Goal: Transaction & Acquisition: Purchase product/service

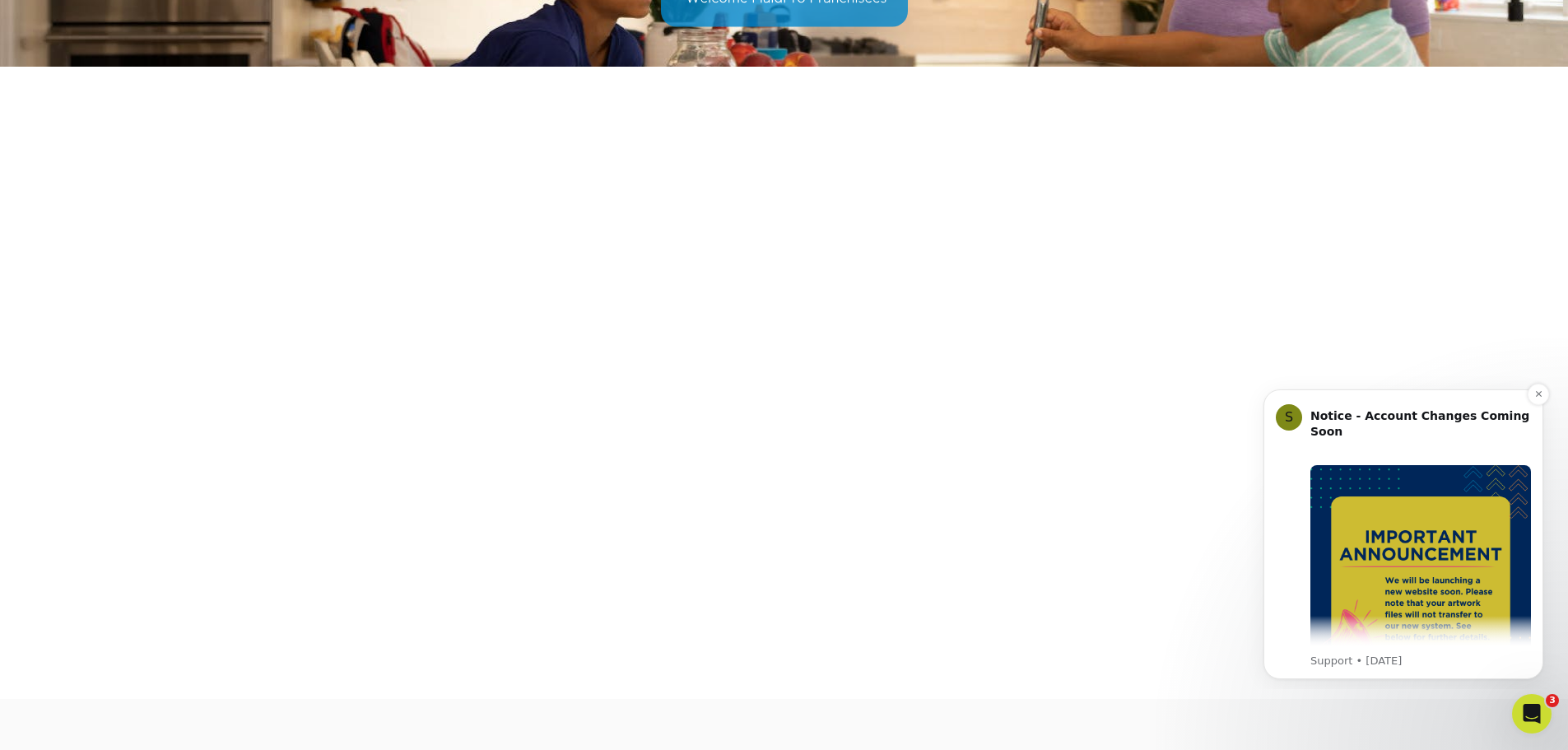
scroll to position [247, 0]
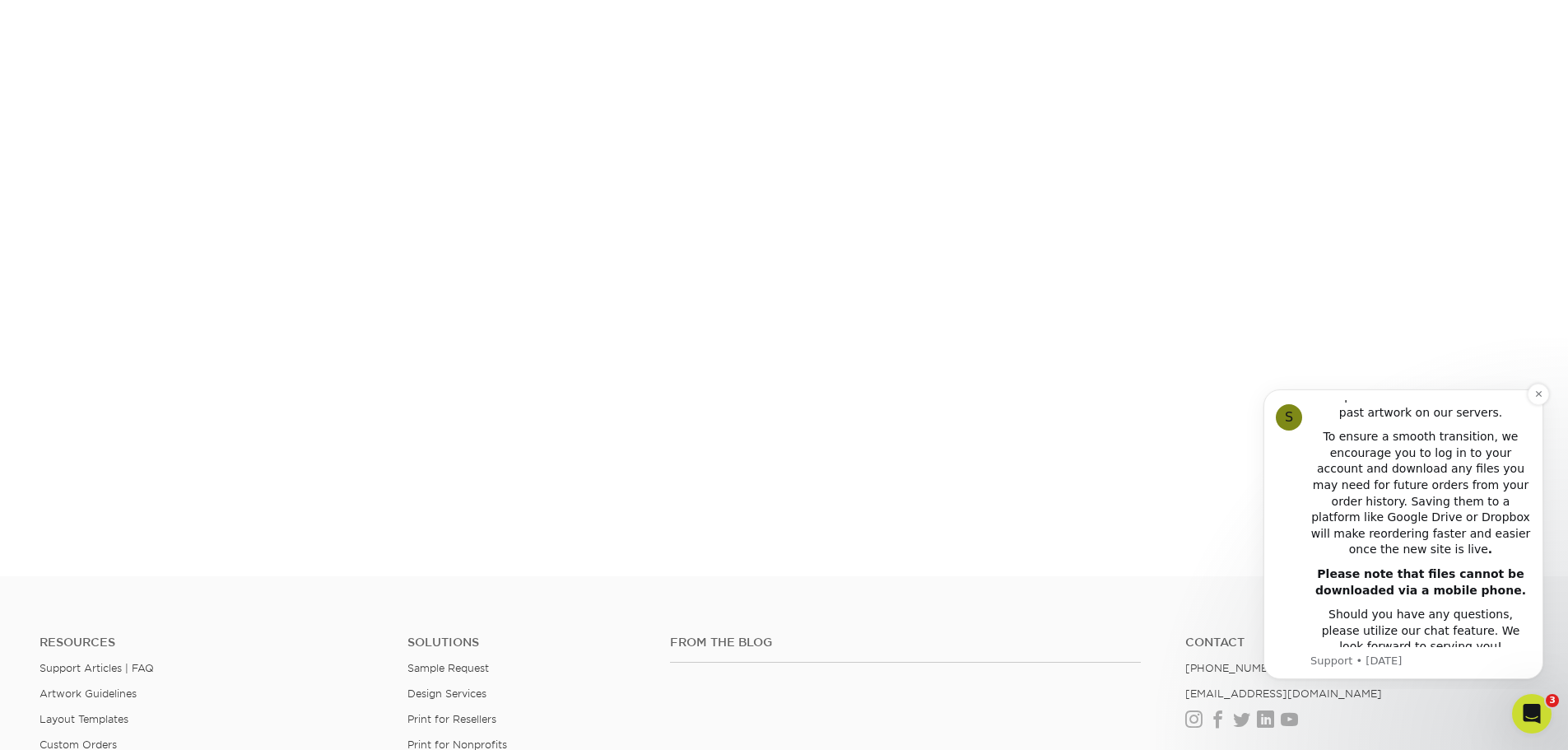
scroll to position [411, 0]
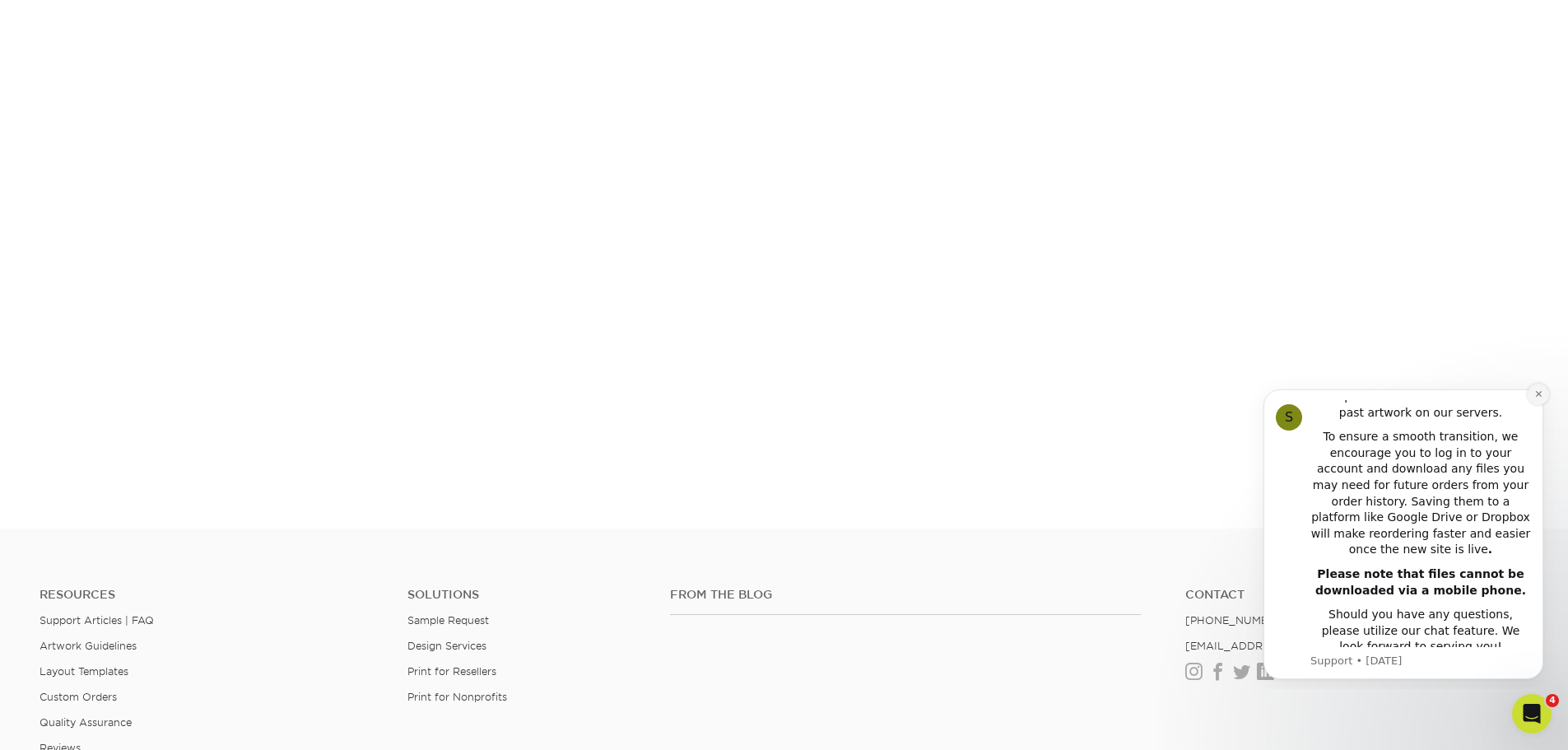
click at [1537, 395] on icon "Dismiss notification" at bounding box center [1537, 393] width 6 height 6
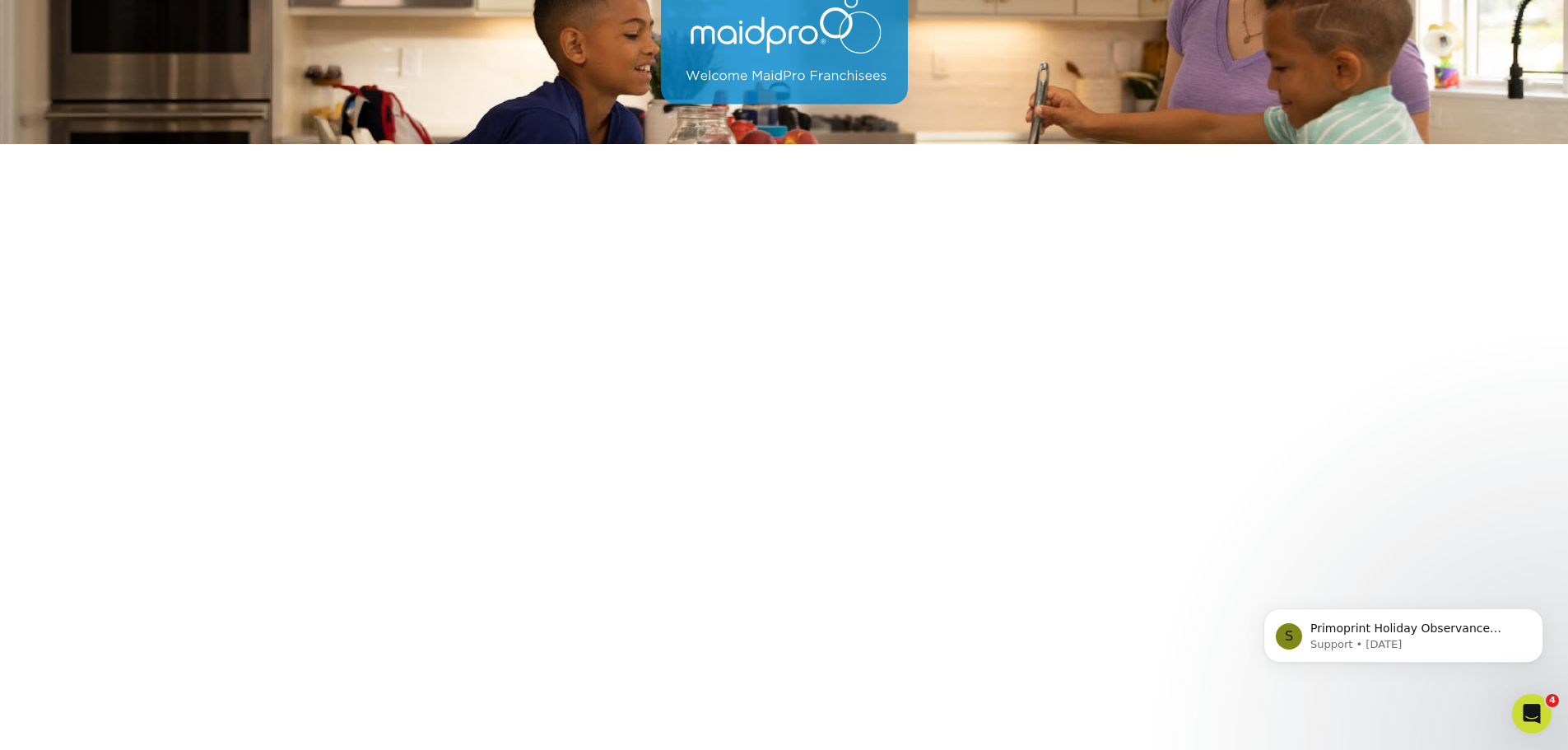
scroll to position [0, 0]
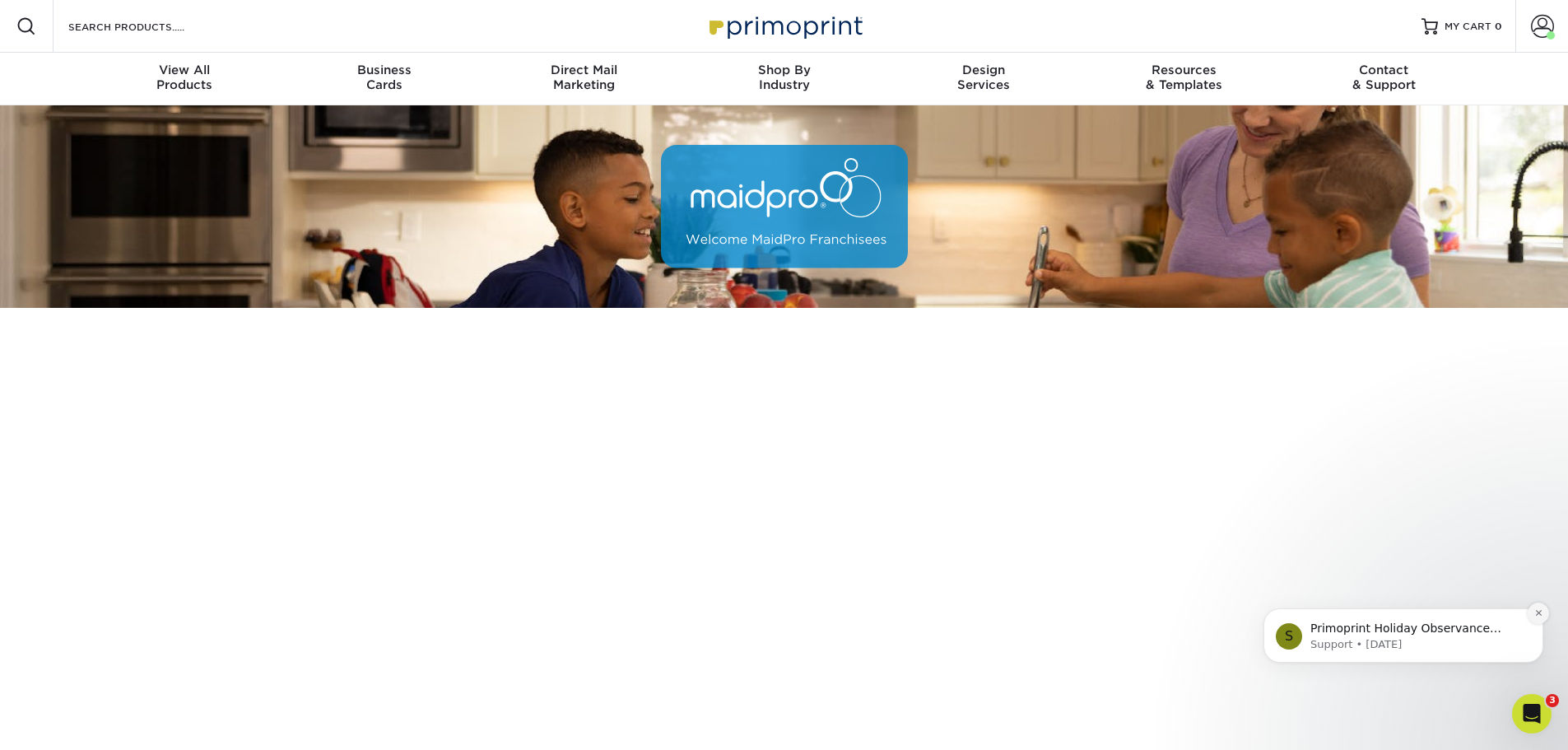
click at [1538, 611] on icon "Dismiss notification" at bounding box center [1538, 613] width 9 height 9
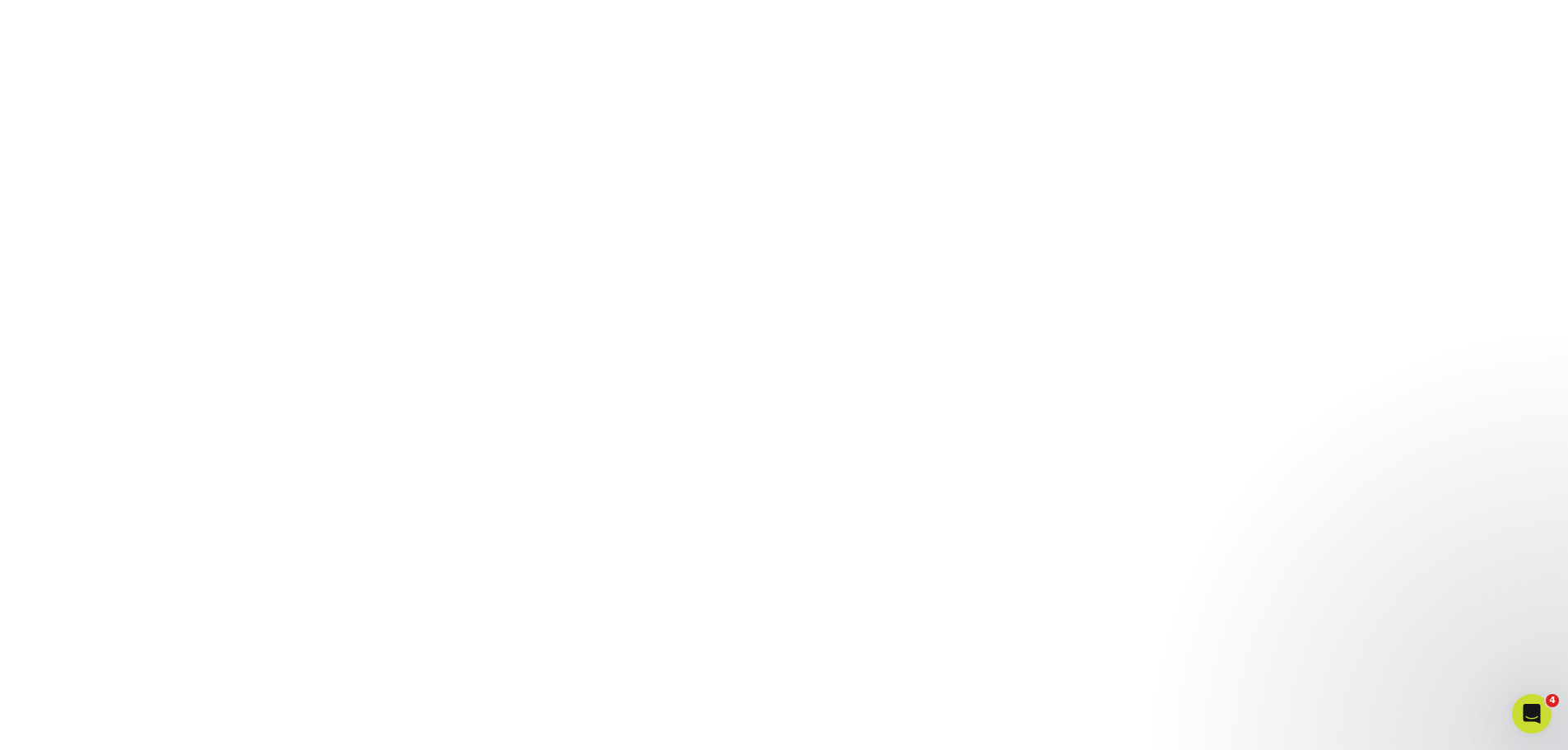
scroll to position [1377, 0]
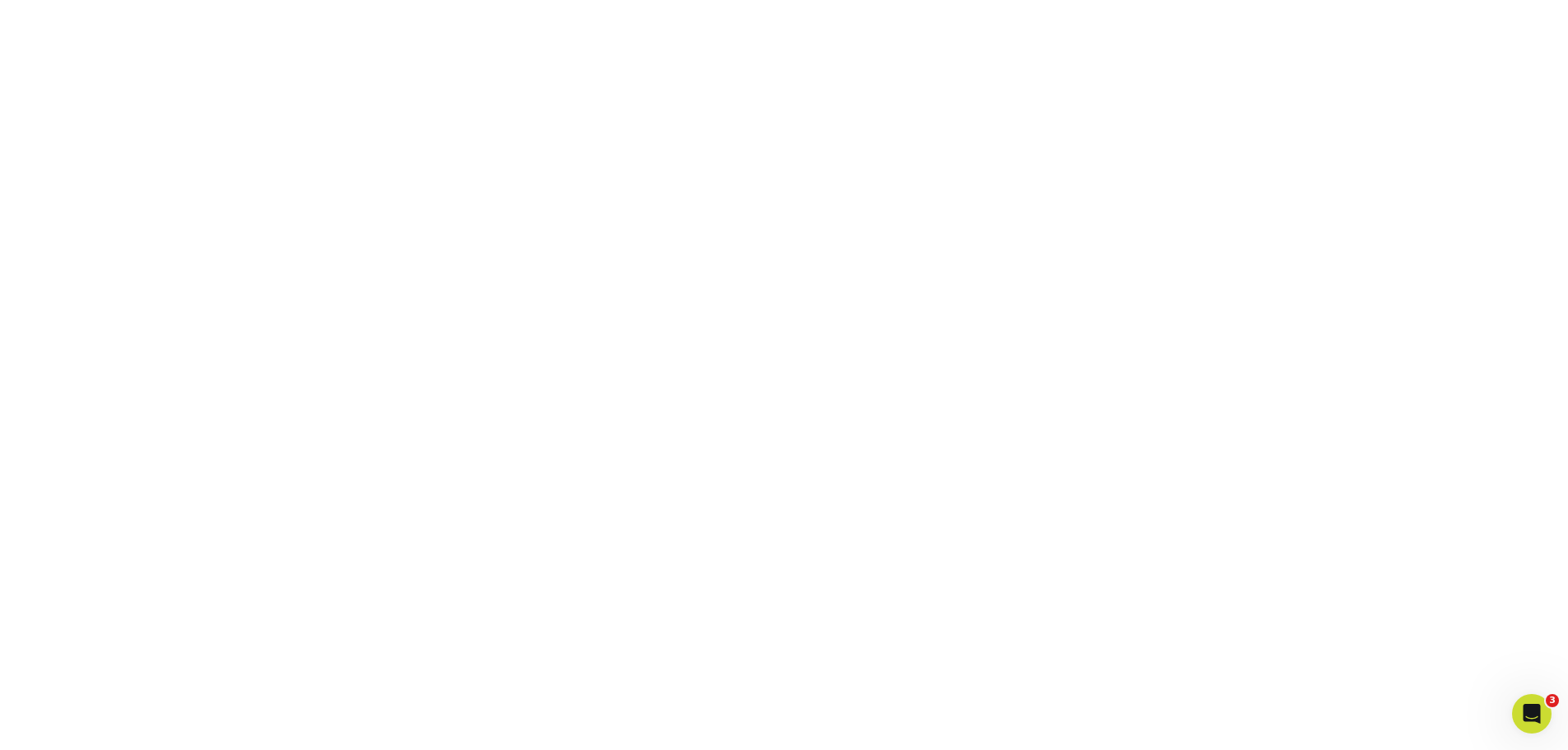
scroll to position [1564, 0]
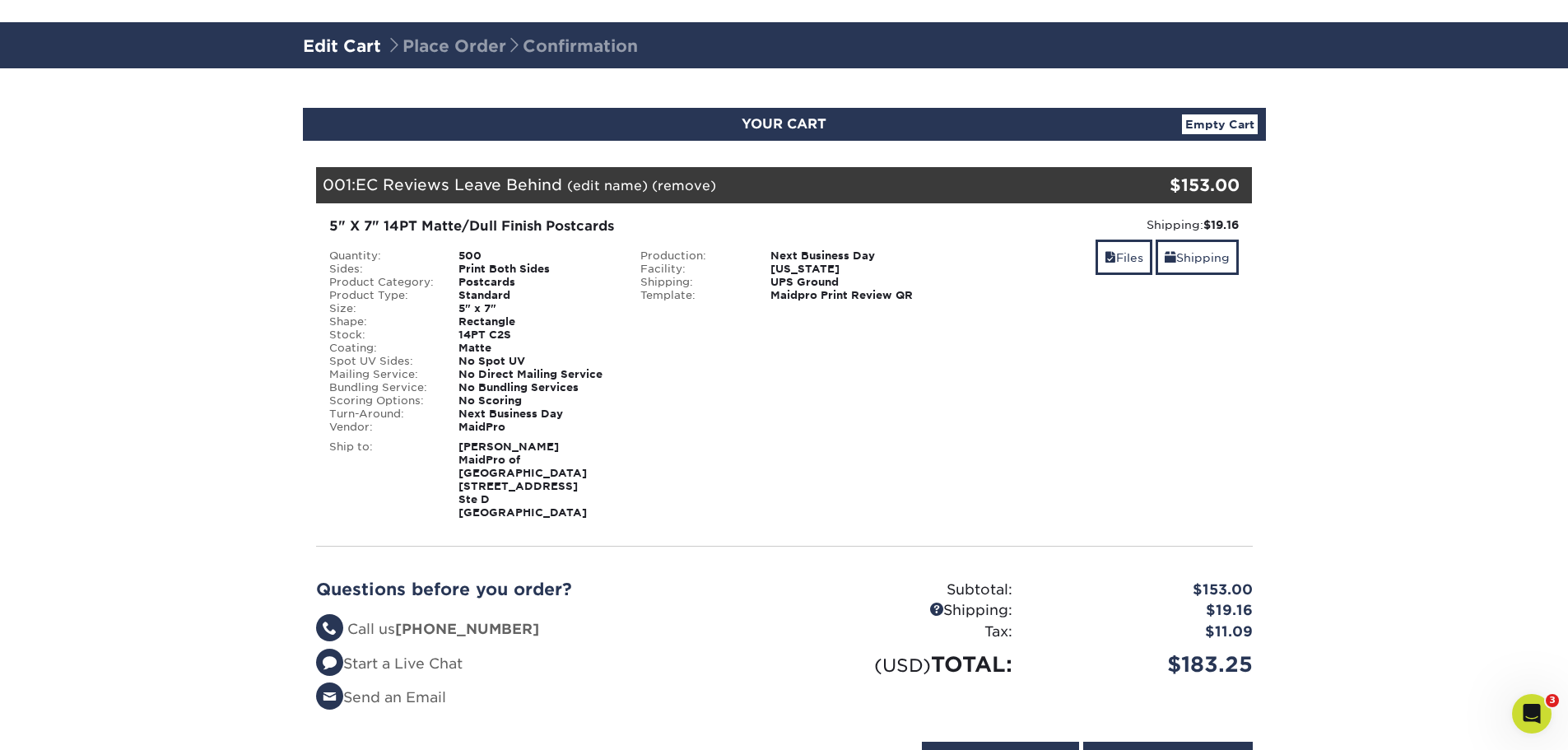
scroll to position [247, 0]
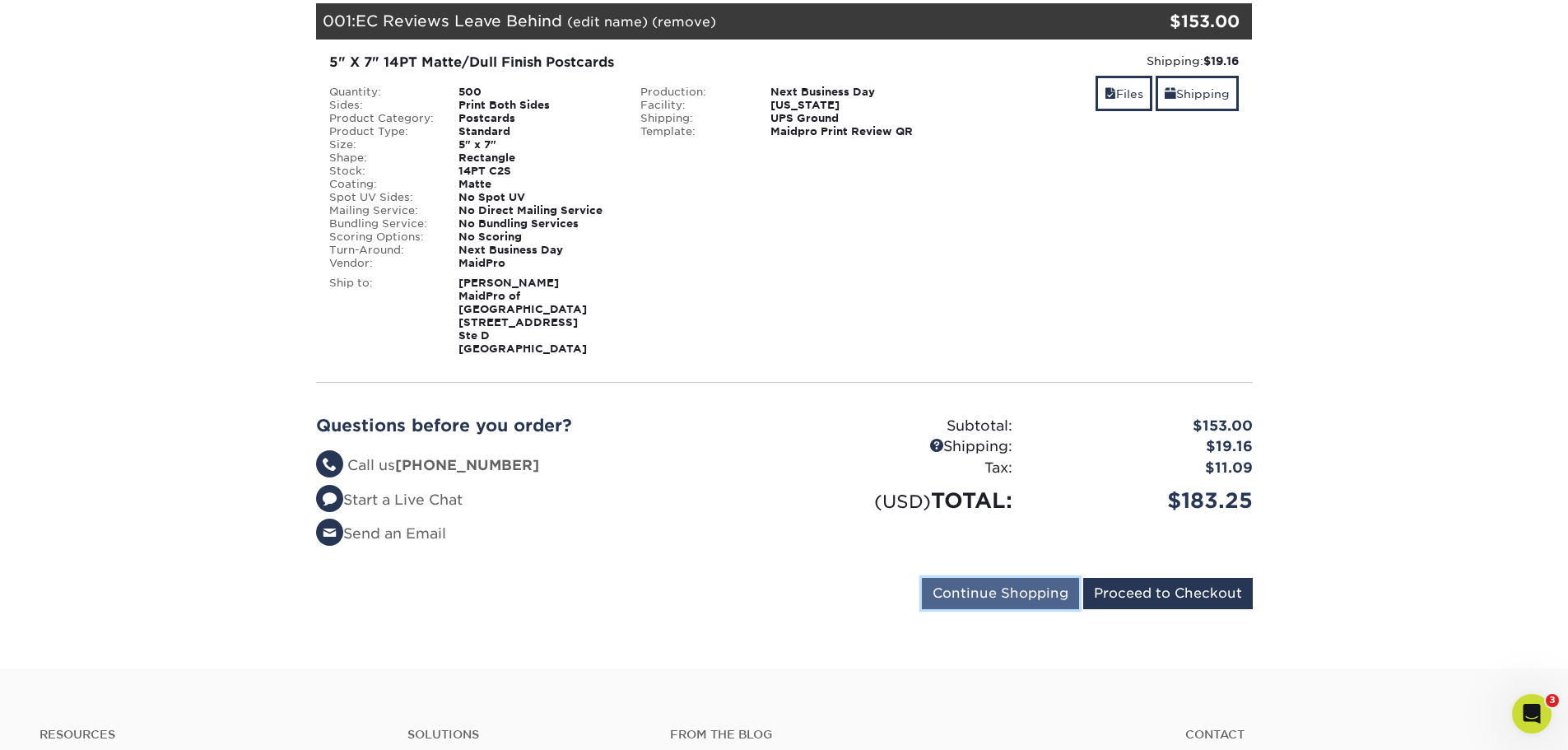
click at [985, 578] on input "Continue Shopping" at bounding box center [1001, 594] width 157 height 31
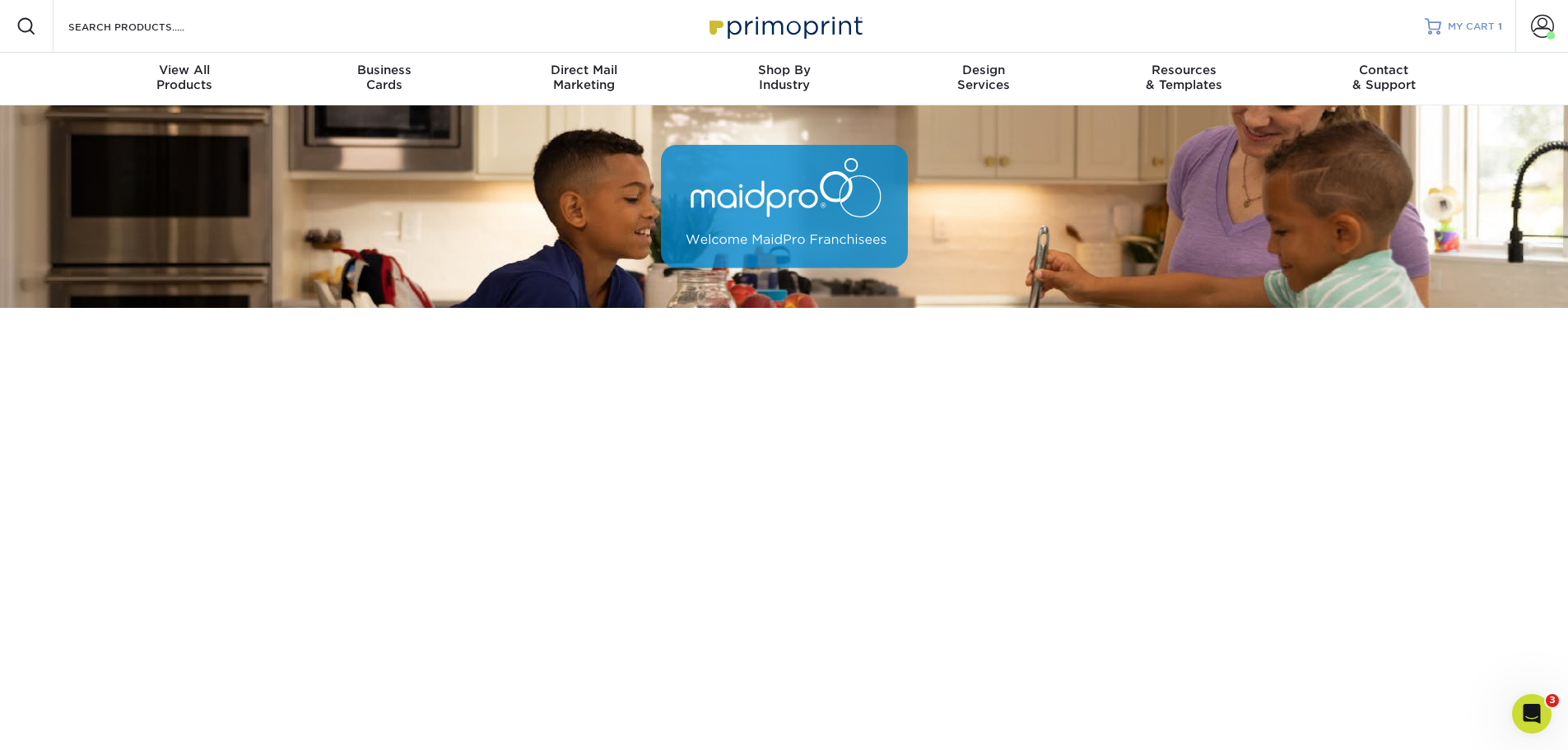
click at [1481, 27] on span "MY CART" at bounding box center [1471, 26] width 47 height 14
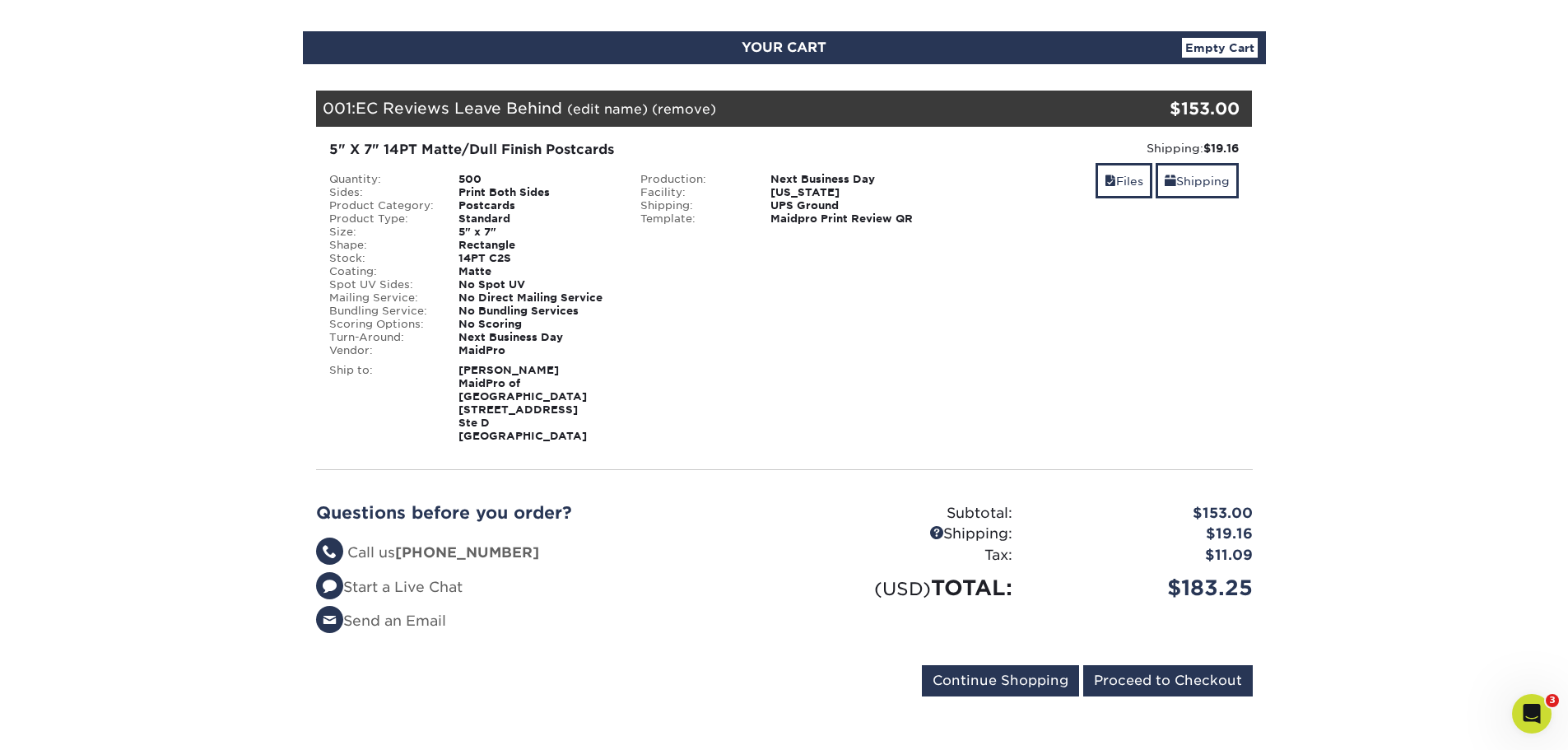
scroll to position [165, 0]
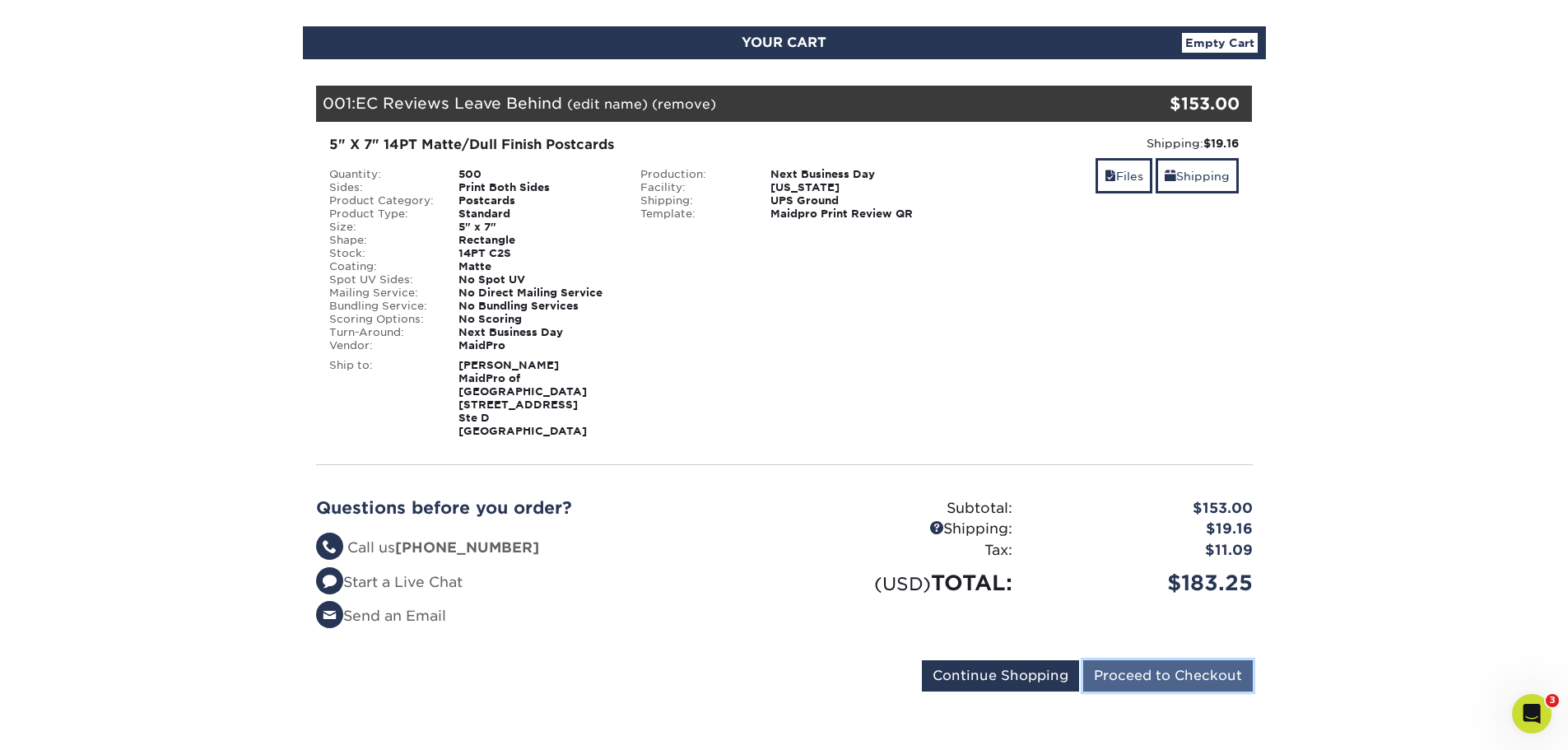
click at [1120, 662] on input "Proceed to Checkout" at bounding box center [1167, 675] width 170 height 31
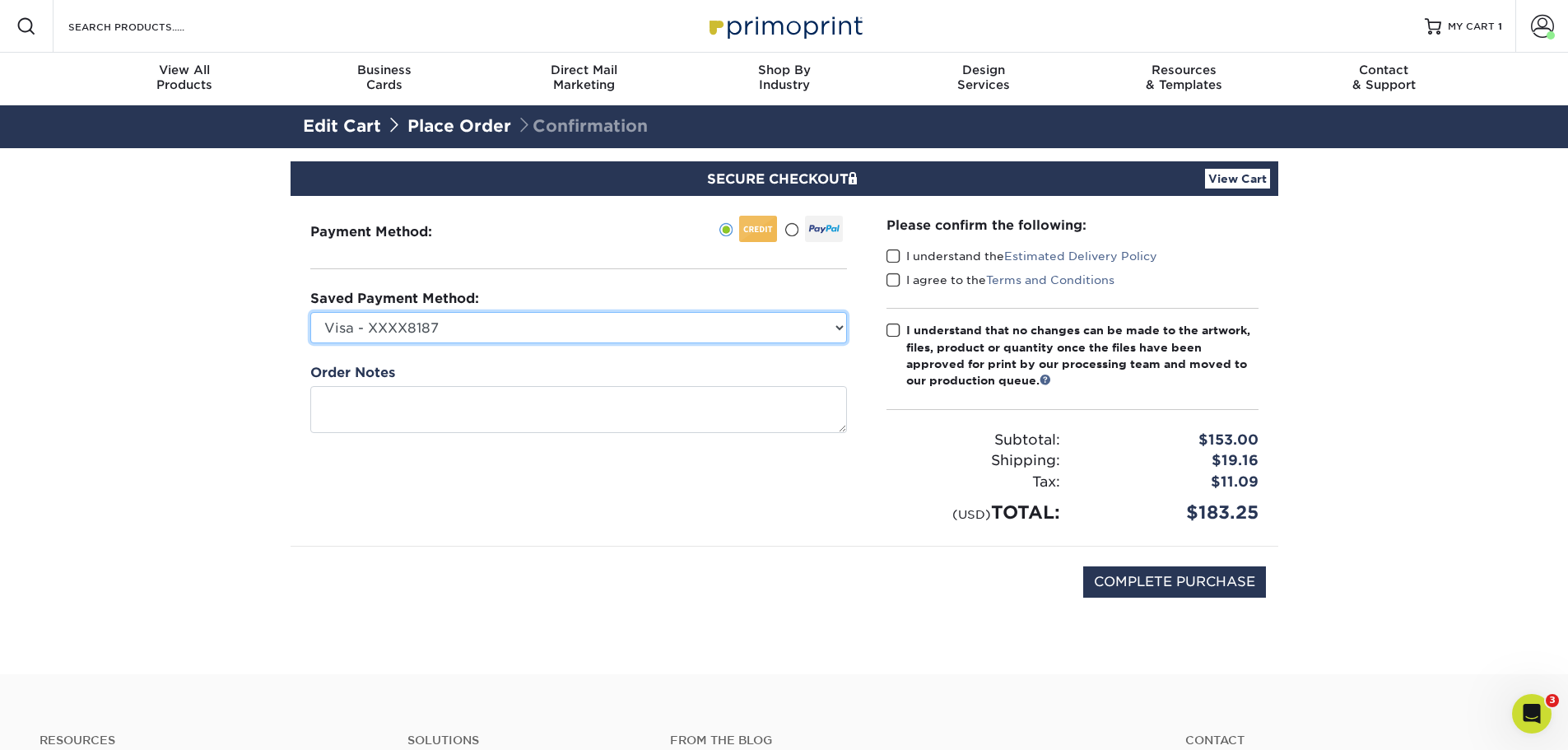
click at [835, 325] on select "Visa - XXXX8187 Visa - XXXX7748 Visa - XXXX5574 Visa - XXXX2551 New Credit Card" at bounding box center [579, 328] width 536 height 31
select select "74338"
click at [310, 312] on select "Visa - XXXX8187 Visa - XXXX7748 Visa - XXXX5574 Visa - XXXX2551 New Credit Card" at bounding box center [579, 328] width 536 height 31
click at [898, 255] on span at bounding box center [893, 256] width 14 height 16
click at [0, 0] on input "I understand the Estimated Delivery Policy" at bounding box center [0, 0] width 0 height 0
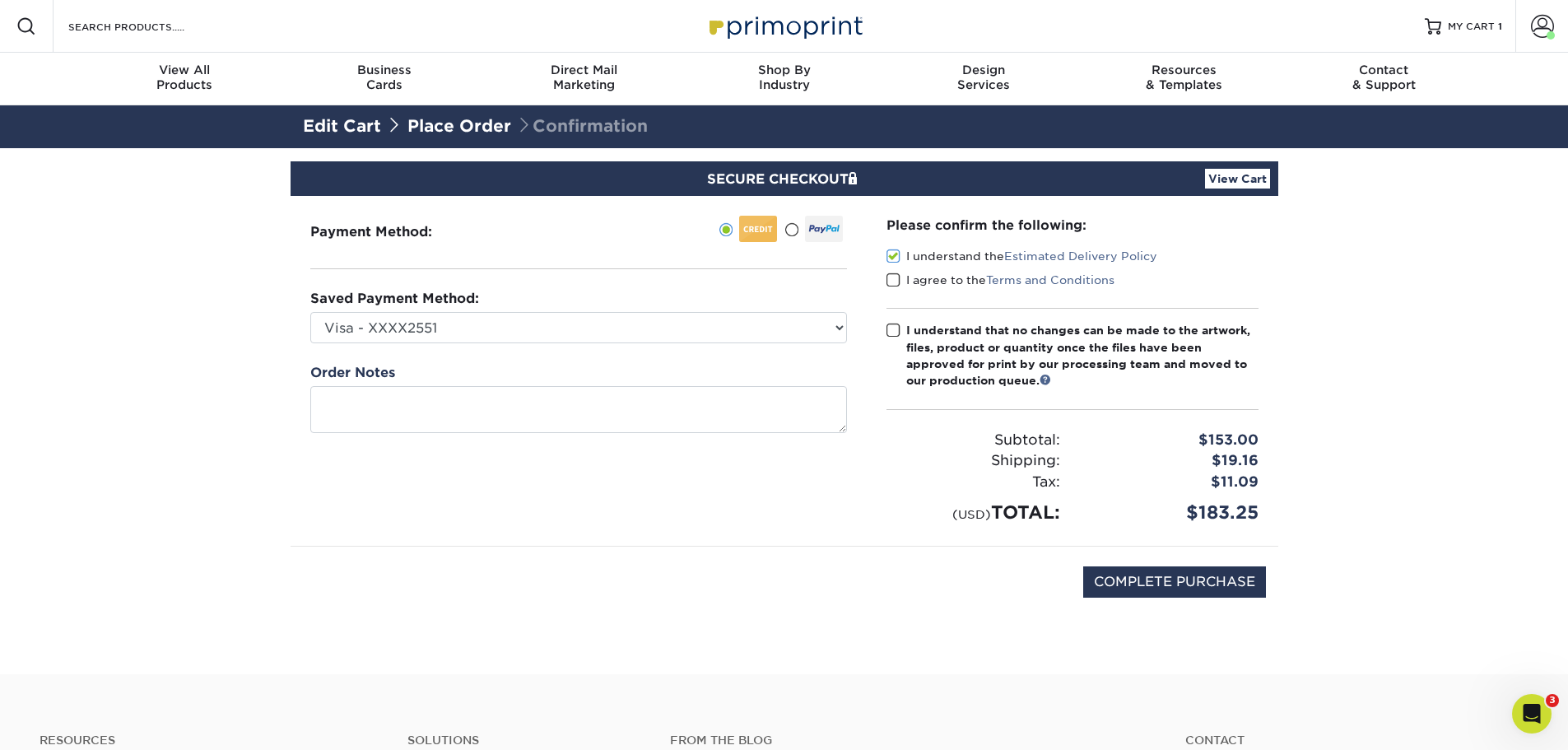
click at [892, 277] on span at bounding box center [893, 280] width 14 height 16
click at [0, 0] on input "I agree to the Terms and Conditions" at bounding box center [0, 0] width 0 height 0
click at [896, 331] on span at bounding box center [893, 330] width 14 height 16
click at [0, 0] on input "I understand that no changes can be made to the artwork, files, product or quan…" at bounding box center [0, 0] width 0 height 0
click at [1209, 584] on input "COMPLETE PURCHASE" at bounding box center [1174, 582] width 183 height 31
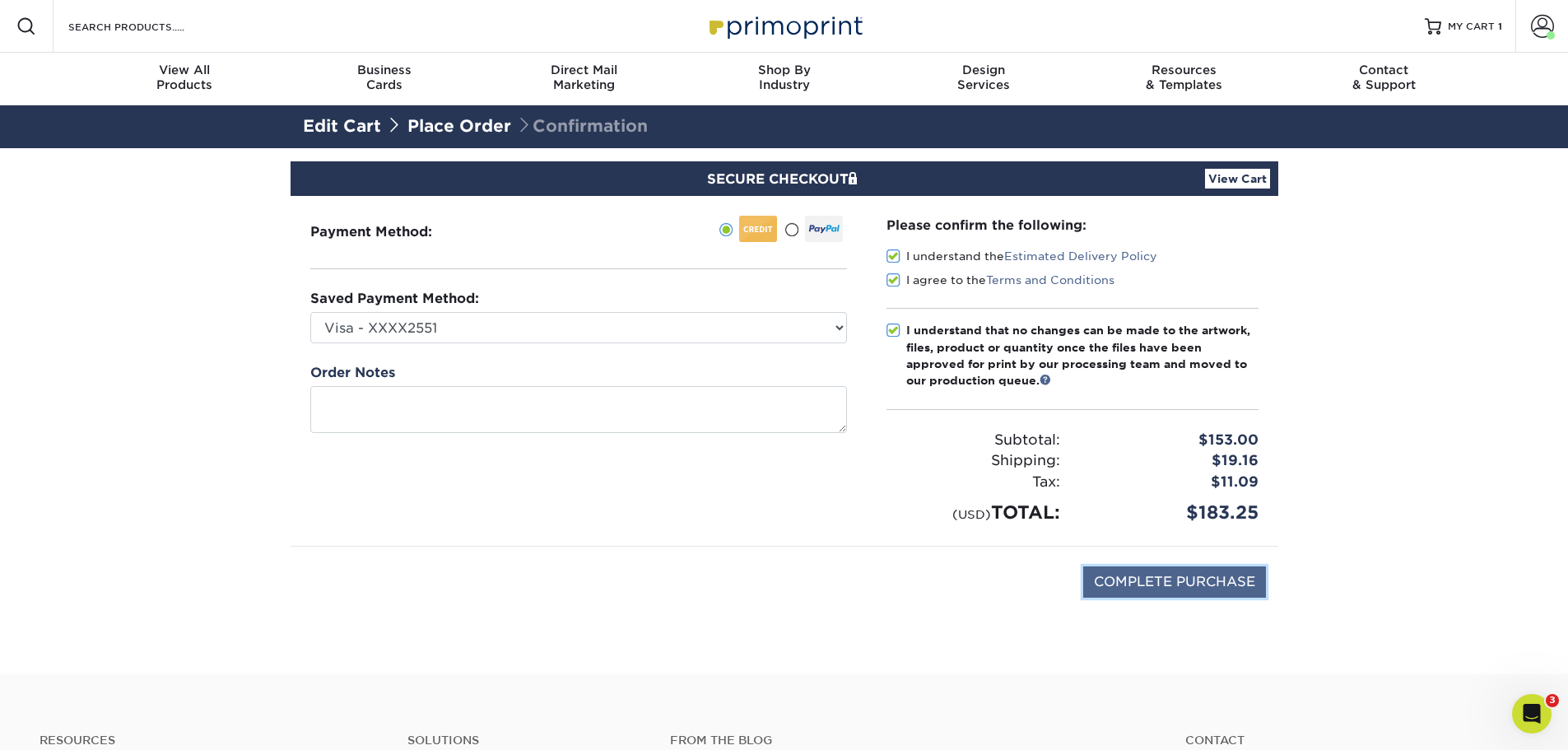
type input "PROCESSING, PLEASE WAIT..."
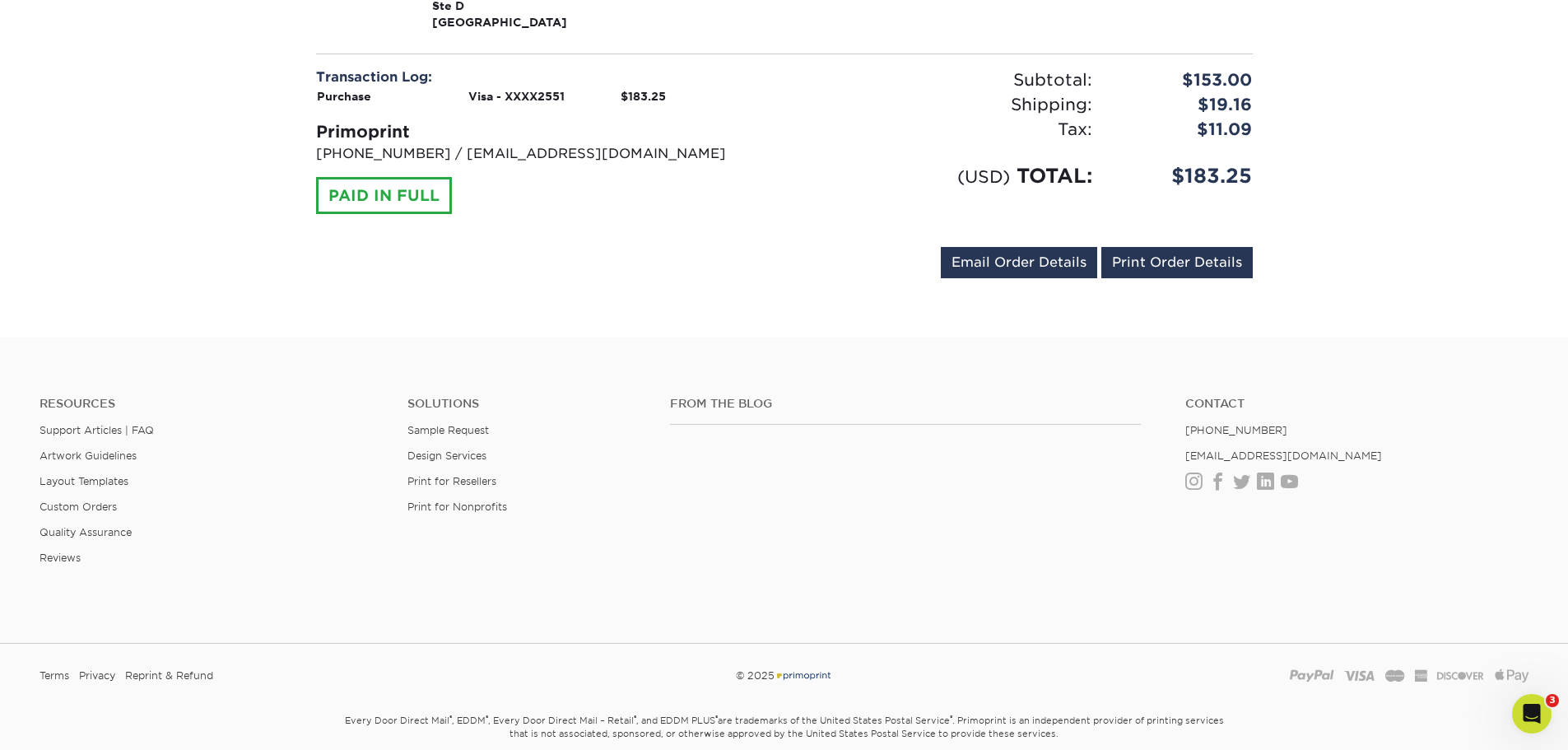
scroll to position [928, 0]
